Goal: Find specific page/section: Find specific page/section

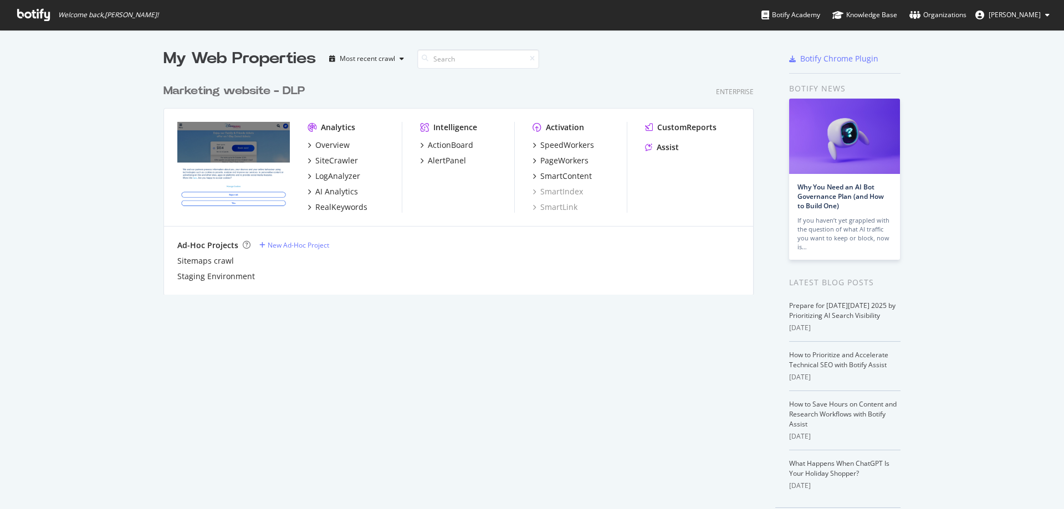
scroll to position [501, 1048]
click at [546, 164] on div "PageWorkers" at bounding box center [564, 160] width 48 height 11
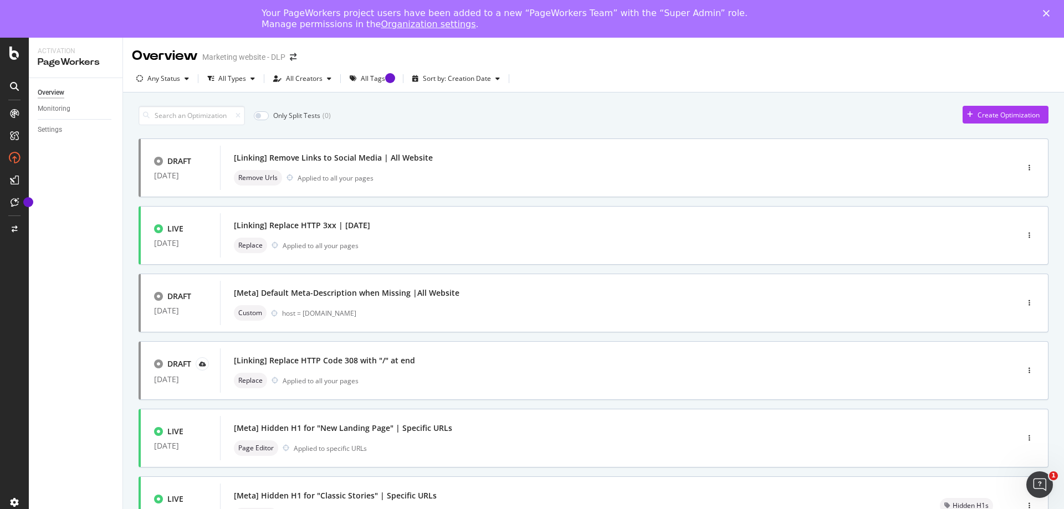
scroll to position [55, 0]
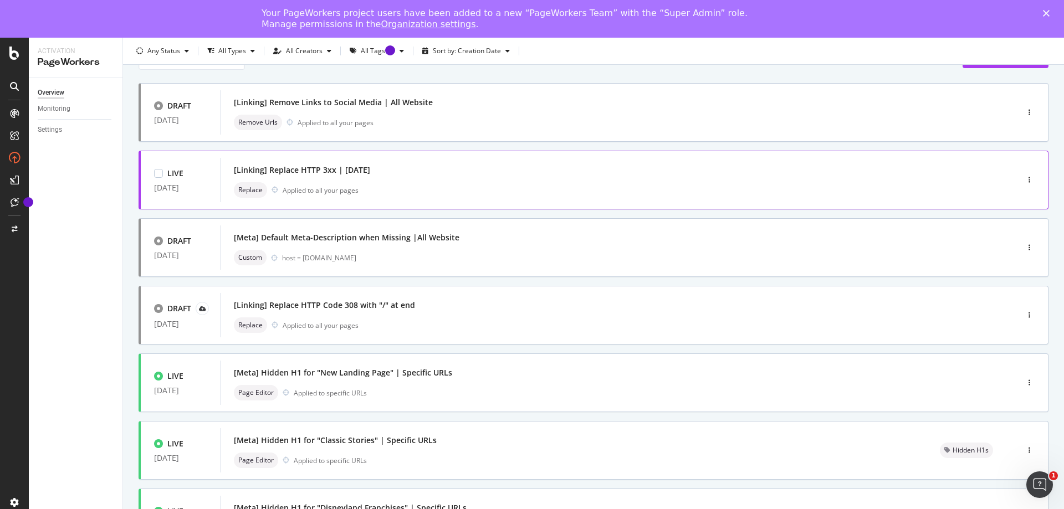
click at [455, 178] on div "[Linking] Replace HTTP 3xx | [DATE] Replace Applied to all your pages" at bounding box center [602, 179] width 737 height 35
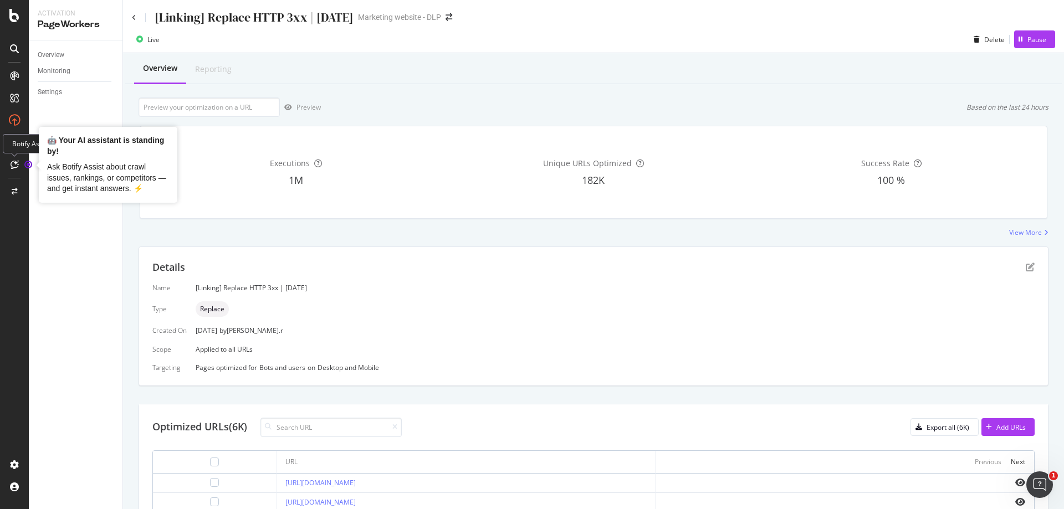
click at [24, 164] on icon "Tooltip anchor" at bounding box center [28, 164] width 9 height 9
